Goal: Task Accomplishment & Management: Manage account settings

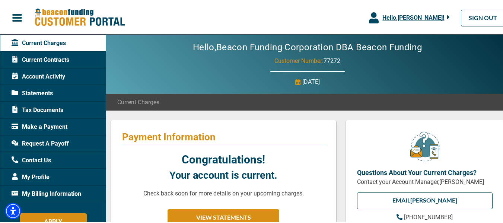
click at [369, 16] on icon "button" at bounding box center [374, 16] width 10 height 11
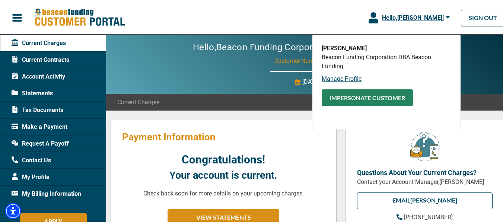
click at [355, 98] on button "Impersonate Customer" at bounding box center [367, 96] width 91 height 17
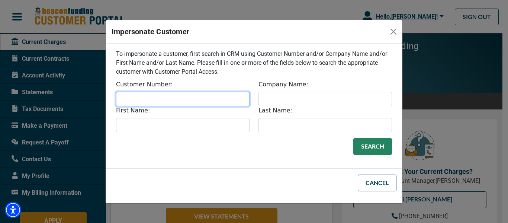
click at [151, 101] on input "Customer Number:" at bounding box center [183, 99] width 134 height 14
type input "34064"
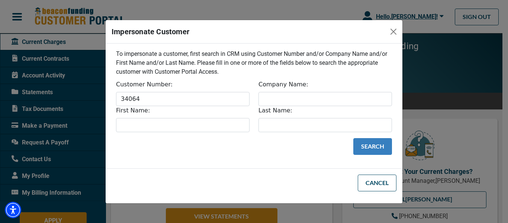
click at [371, 150] on button "Search" at bounding box center [373, 146] width 39 height 17
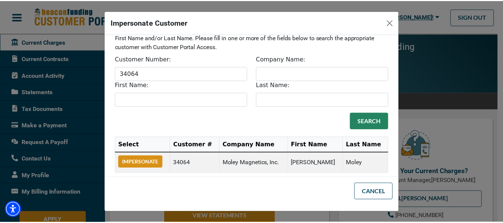
scroll to position [24, 0]
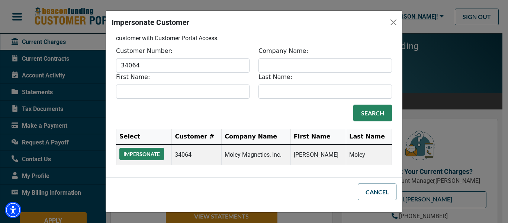
click at [157, 155] on button "Impersonate" at bounding box center [141, 154] width 45 height 12
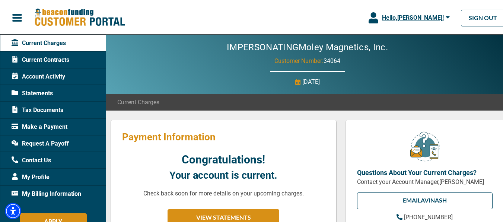
click at [41, 92] on span "Statements" at bounding box center [32, 92] width 41 height 9
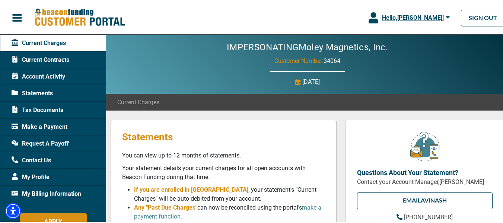
click at [18, 90] on span "Statements" at bounding box center [32, 92] width 41 height 9
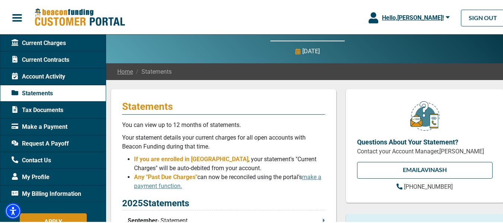
scroll to position [149, 0]
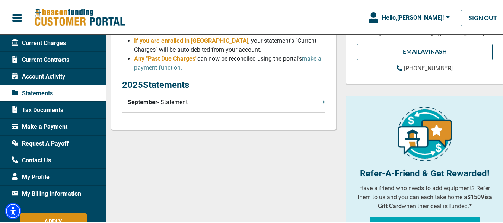
click at [323, 102] on icon at bounding box center [324, 100] width 2 height 3
click at [369, 16] on icon "button" at bounding box center [374, 16] width 10 height 11
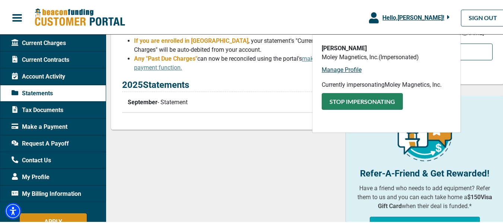
click at [355, 103] on button "Stop Impersonating" at bounding box center [362, 100] width 81 height 17
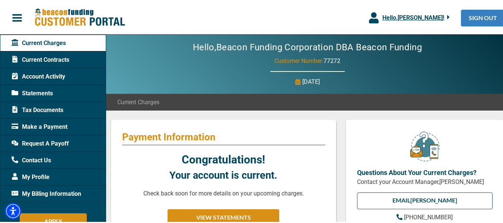
click at [471, 13] on link "SIGN OUT" at bounding box center [483, 17] width 44 height 17
